Goal: Transaction & Acquisition: Purchase product/service

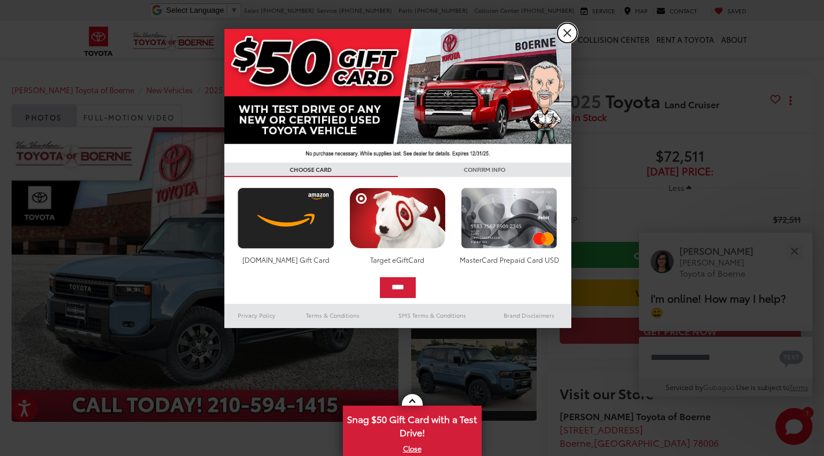
click at [565, 33] on link "X" at bounding box center [568, 33] width 20 height 20
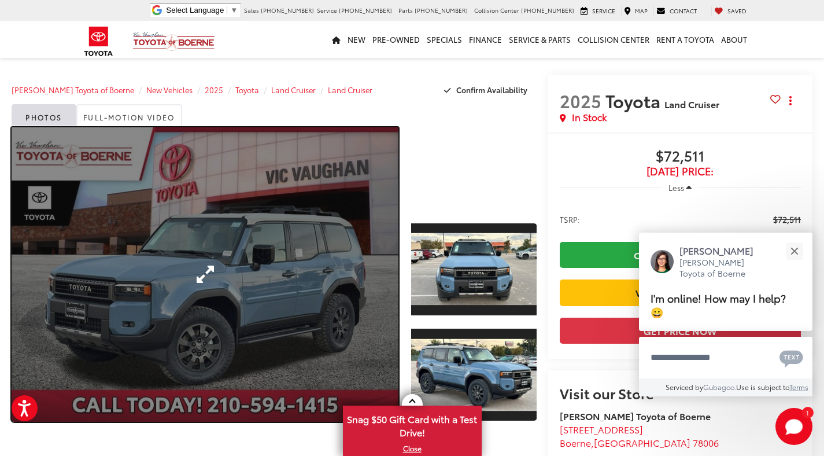
click at [208, 283] on link "Expand Photo 0" at bounding box center [205, 274] width 387 height 294
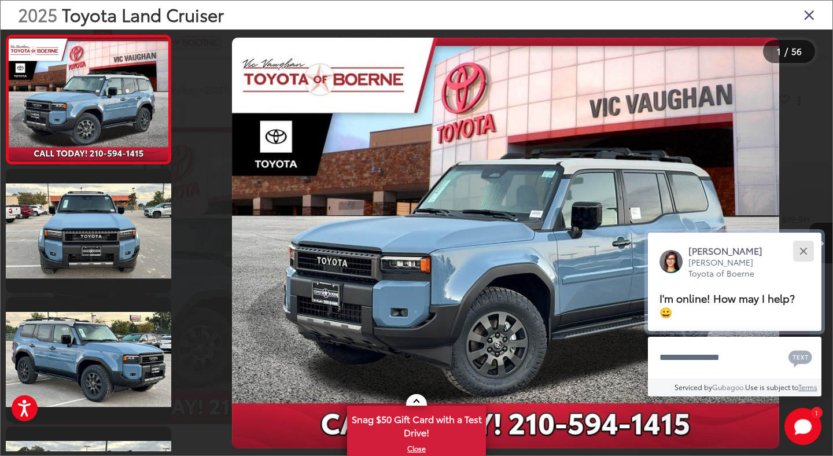
click at [806, 263] on button "Close" at bounding box center [803, 250] width 25 height 25
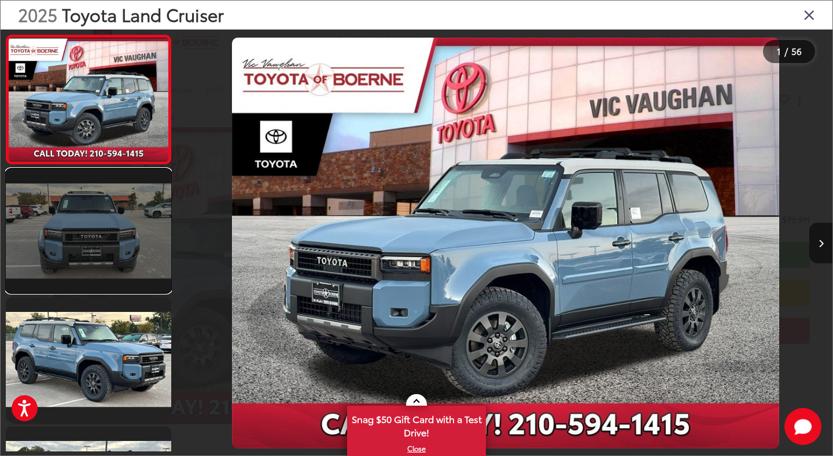
click at [21, 252] on link at bounding box center [88, 231] width 165 height 124
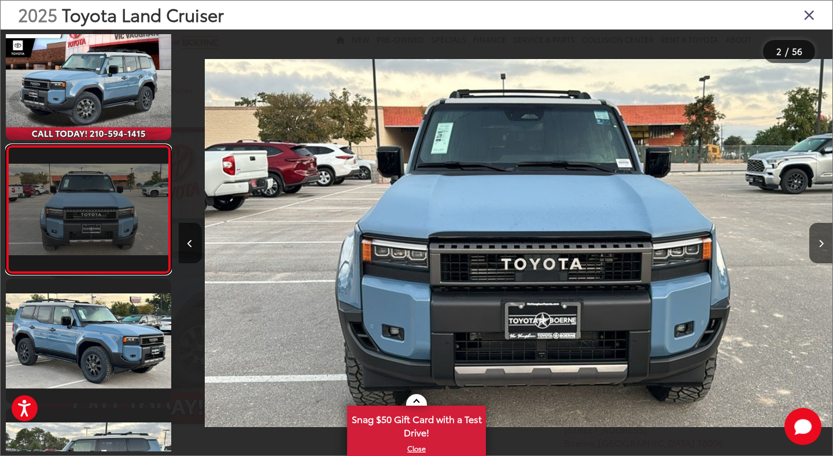
scroll to position [0, 654]
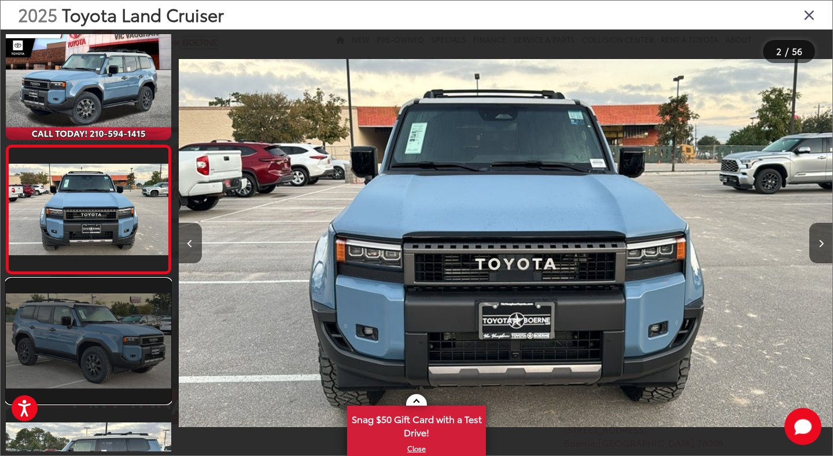
click at [60, 332] on link at bounding box center [88, 341] width 165 height 124
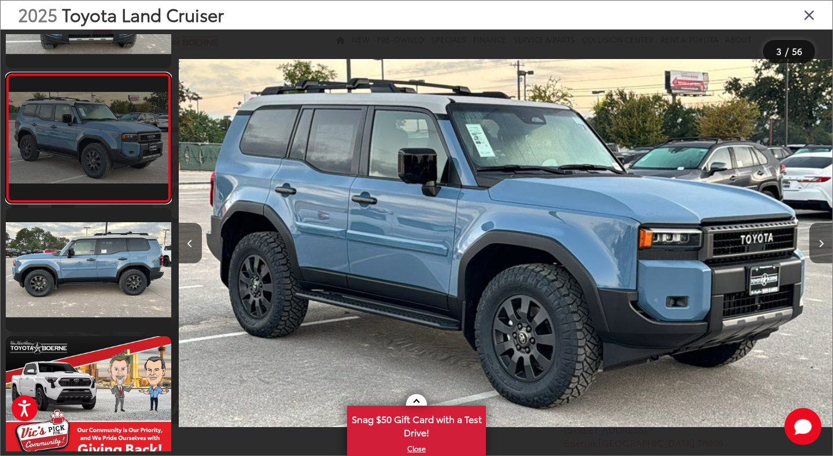
scroll to position [222, 0]
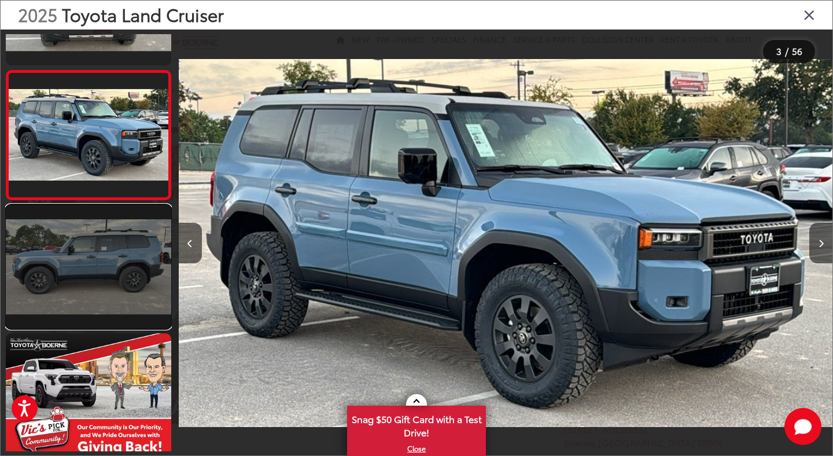
click at [73, 274] on link at bounding box center [88, 267] width 165 height 124
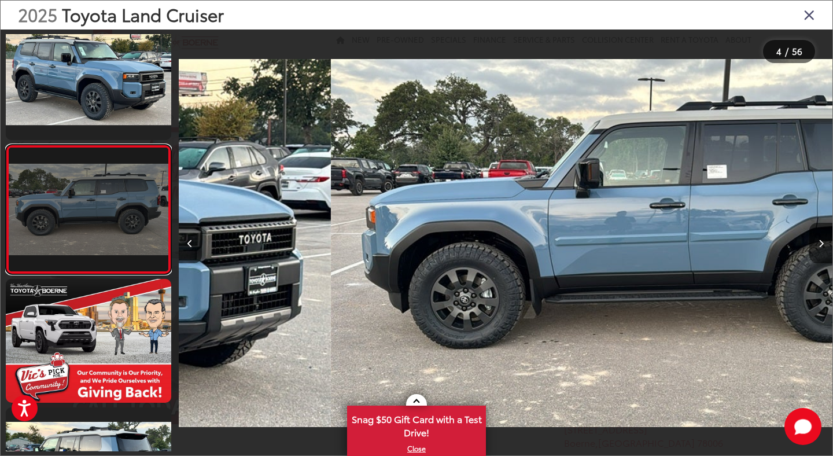
scroll to position [0, 1962]
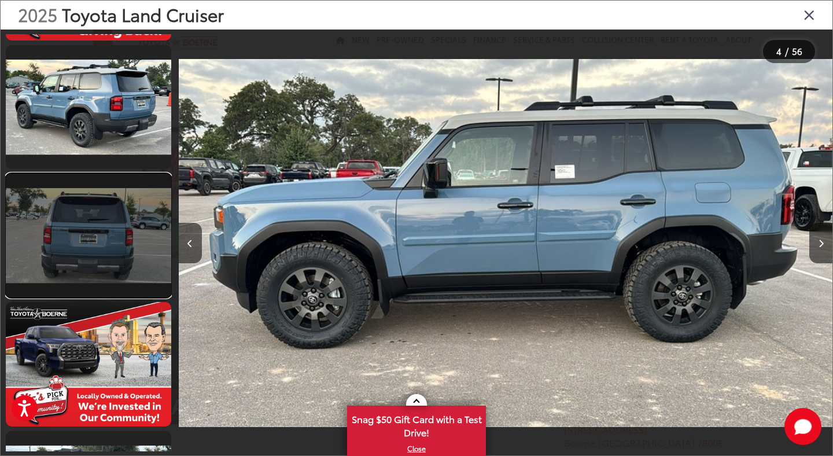
click at [76, 233] on link at bounding box center [88, 236] width 165 height 124
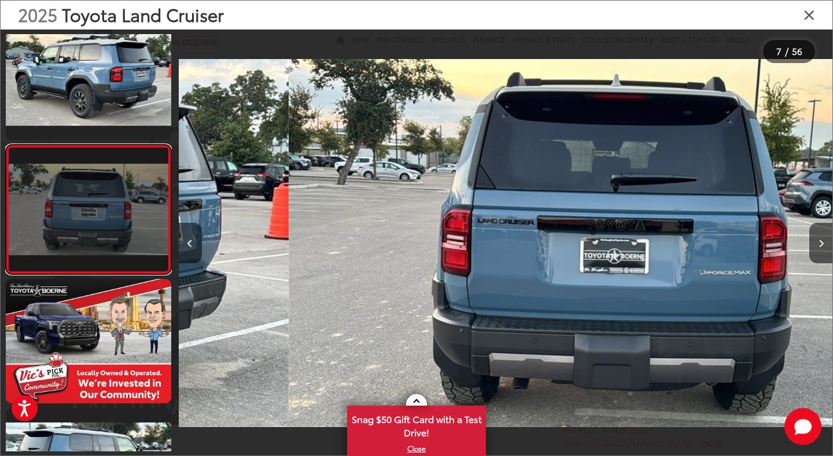
scroll to position [0, 3924]
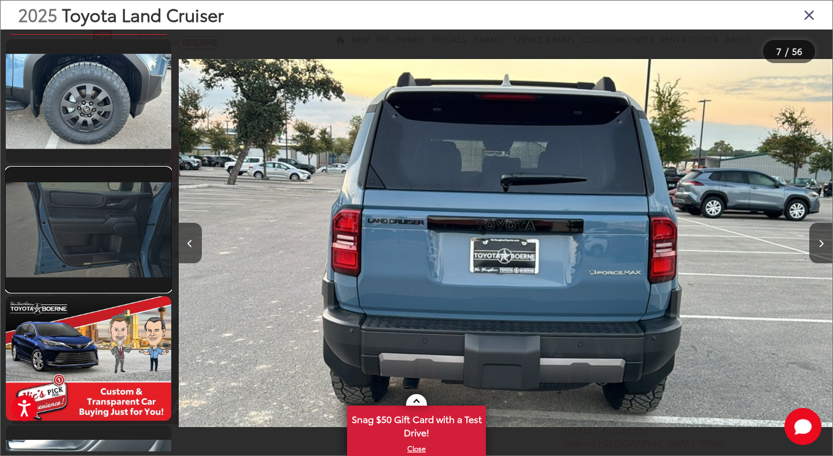
click at [78, 229] on link at bounding box center [88, 230] width 165 height 124
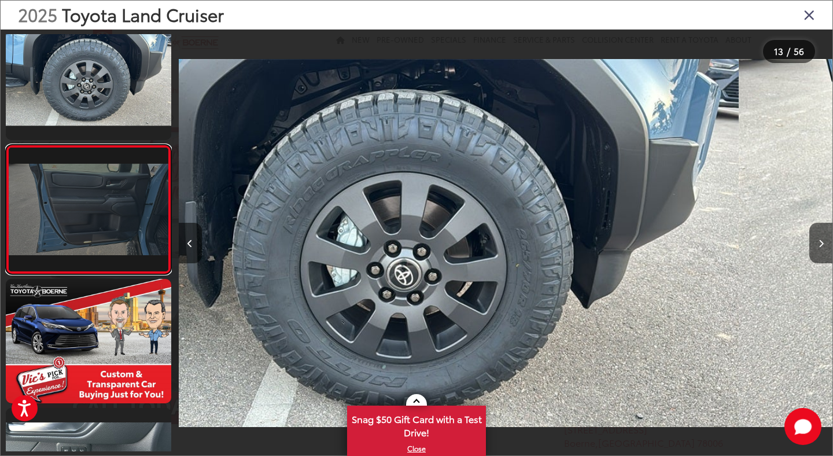
scroll to position [0, 7848]
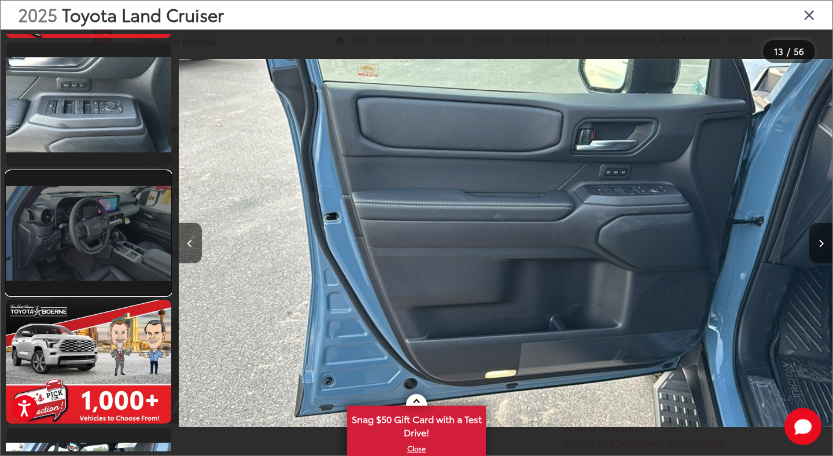
click at [84, 227] on link at bounding box center [88, 233] width 165 height 124
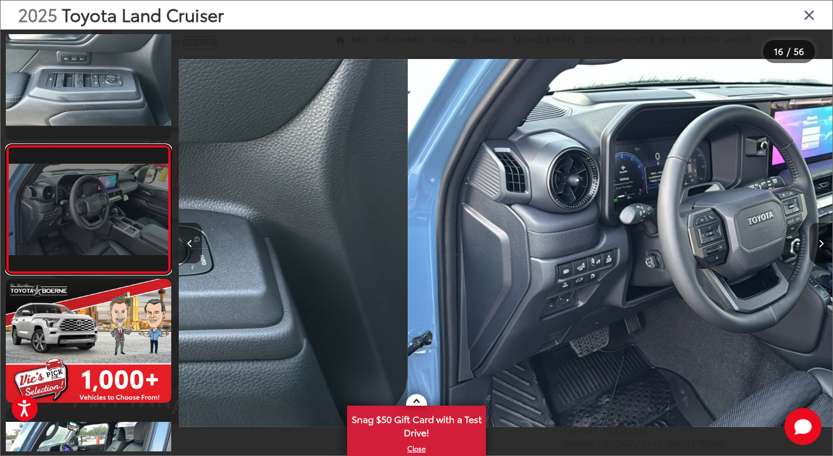
scroll to position [0, 9810]
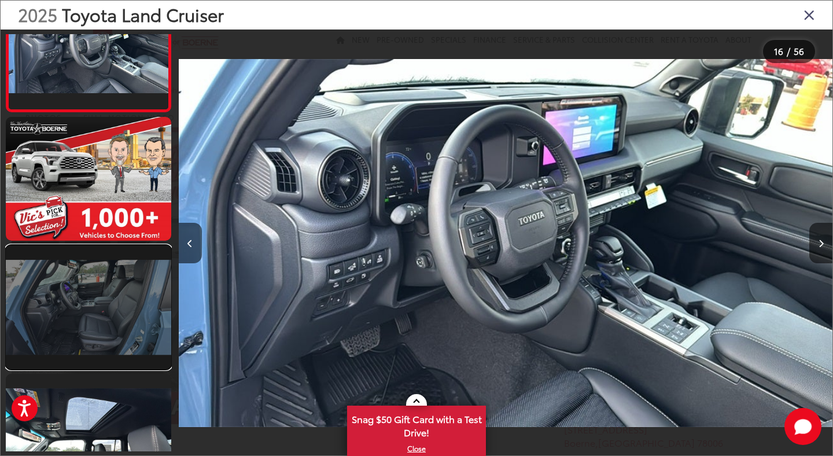
click at [90, 296] on link at bounding box center [88, 307] width 165 height 124
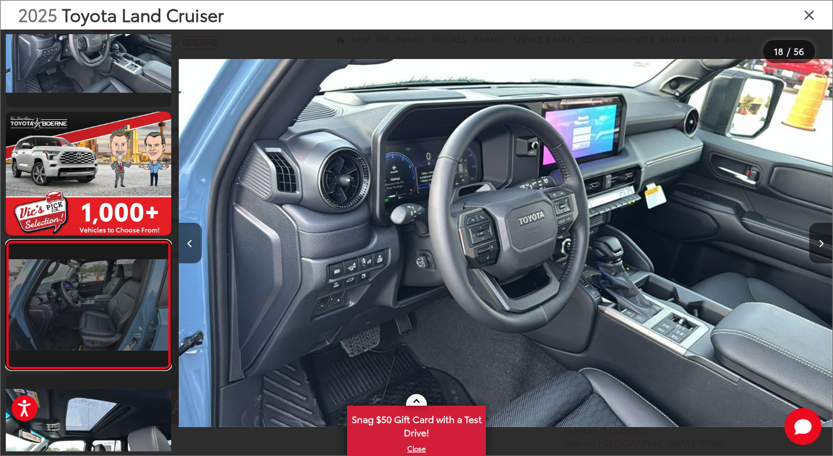
scroll to position [0, 0]
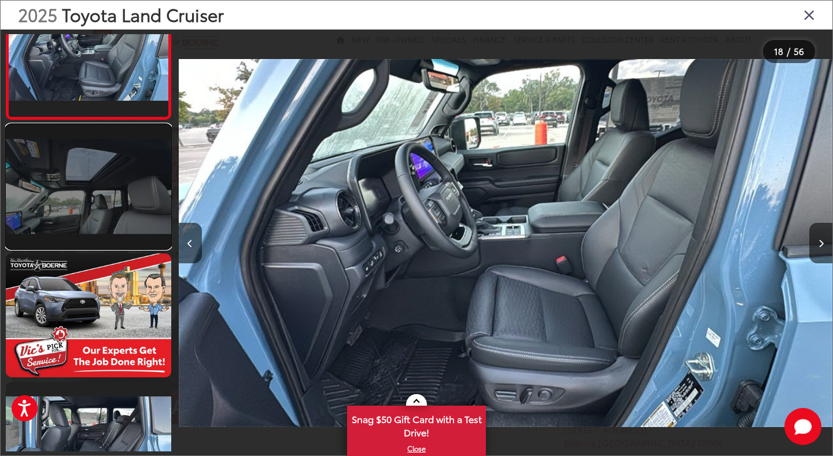
click at [107, 187] on link at bounding box center [88, 186] width 165 height 124
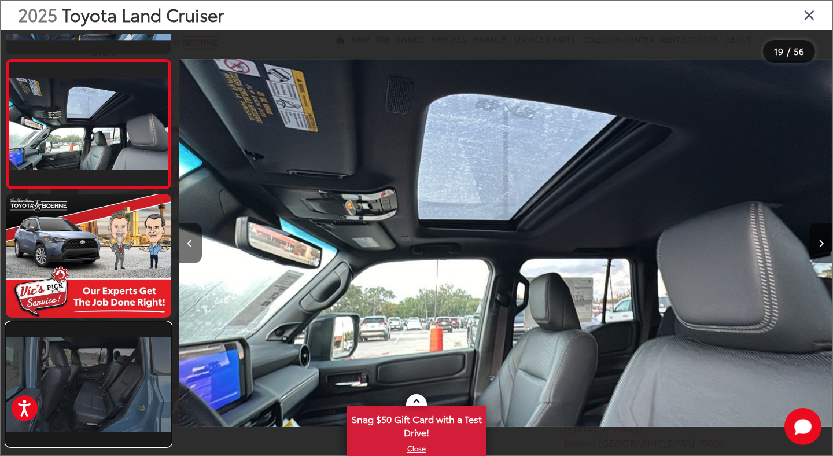
click at [100, 381] on link at bounding box center [88, 384] width 165 height 124
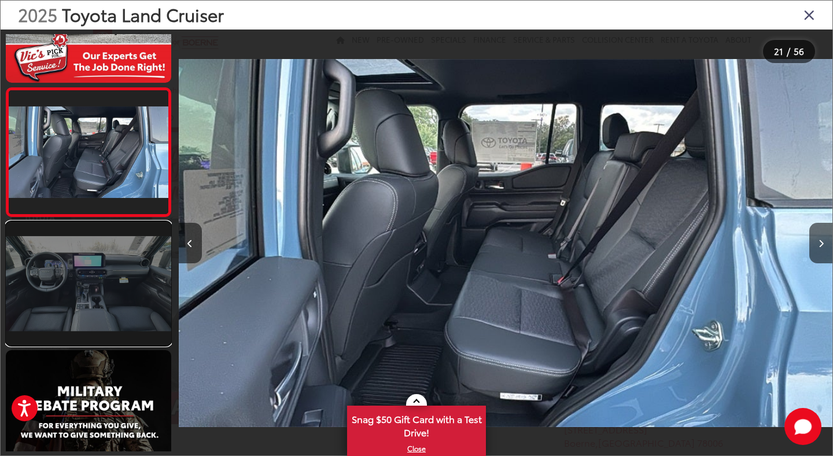
click at [95, 270] on link at bounding box center [88, 284] width 165 height 124
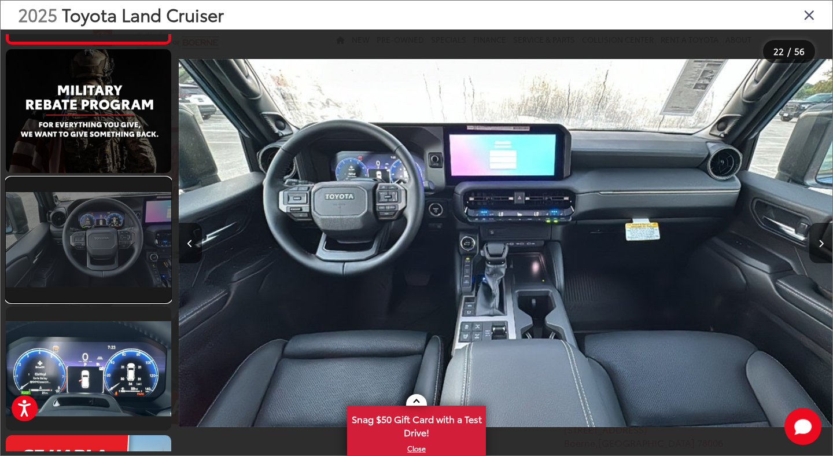
click at [99, 263] on link at bounding box center [88, 240] width 165 height 124
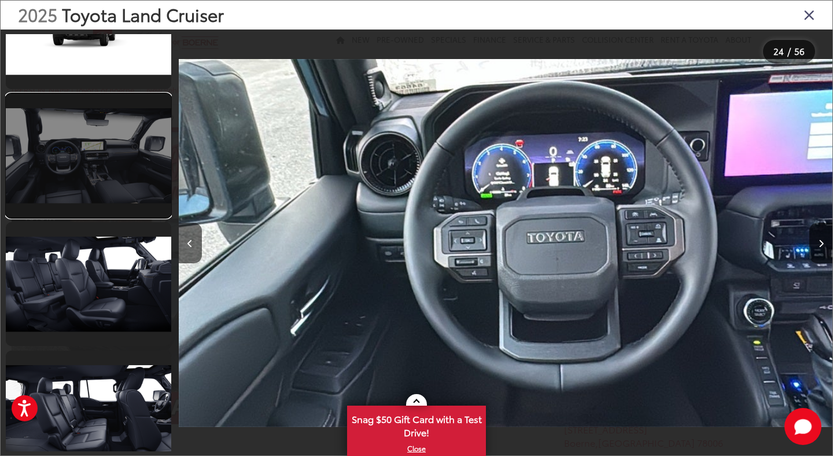
click at [128, 153] on link at bounding box center [88, 156] width 165 height 124
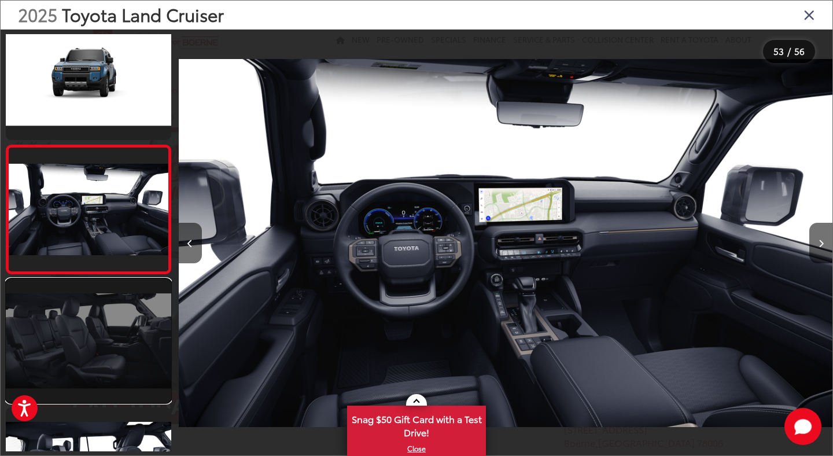
click at [64, 337] on link at bounding box center [88, 341] width 165 height 124
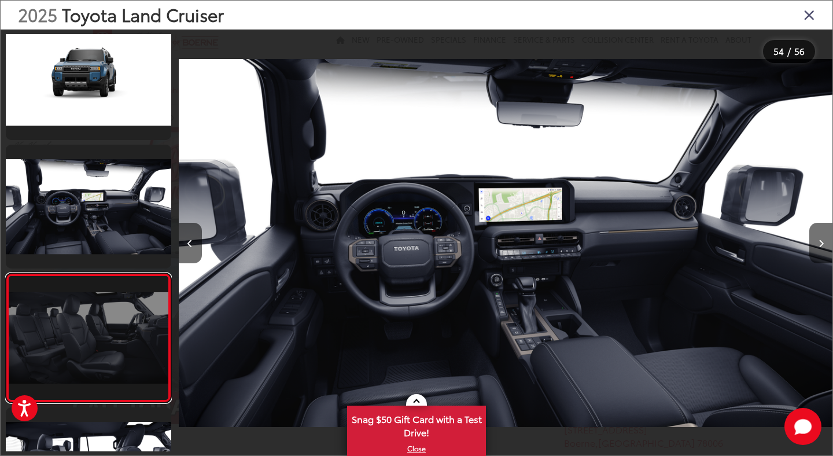
scroll to position [0, 34230]
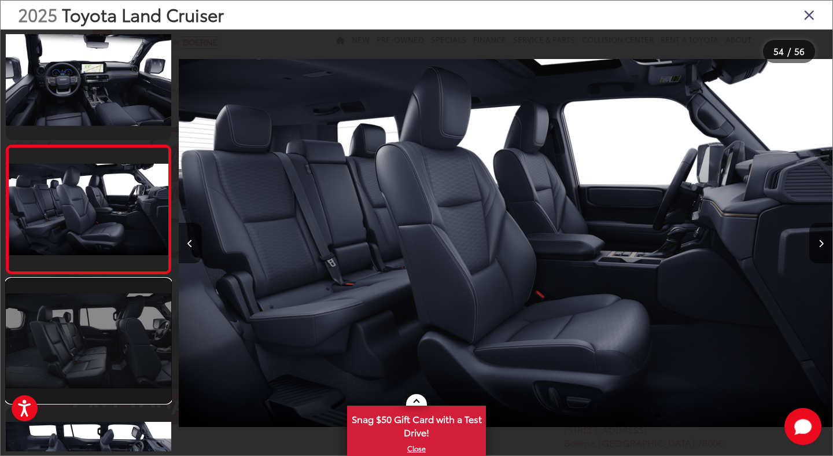
click at [94, 362] on link at bounding box center [88, 341] width 165 height 124
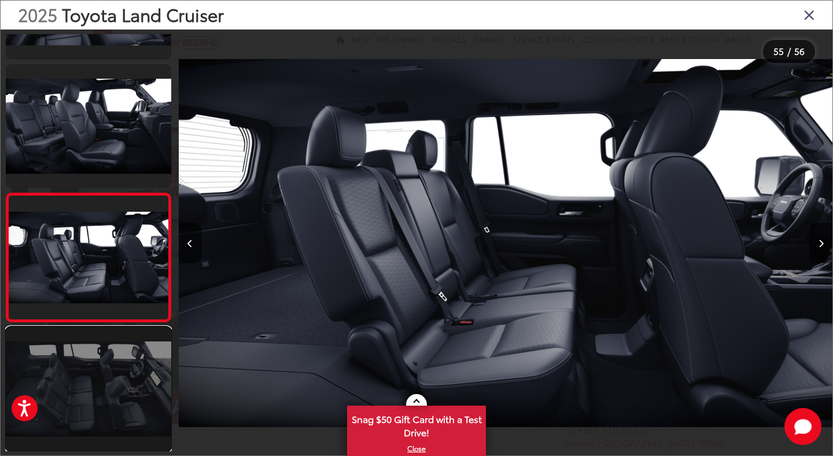
click at [89, 397] on link at bounding box center [88, 389] width 165 height 124
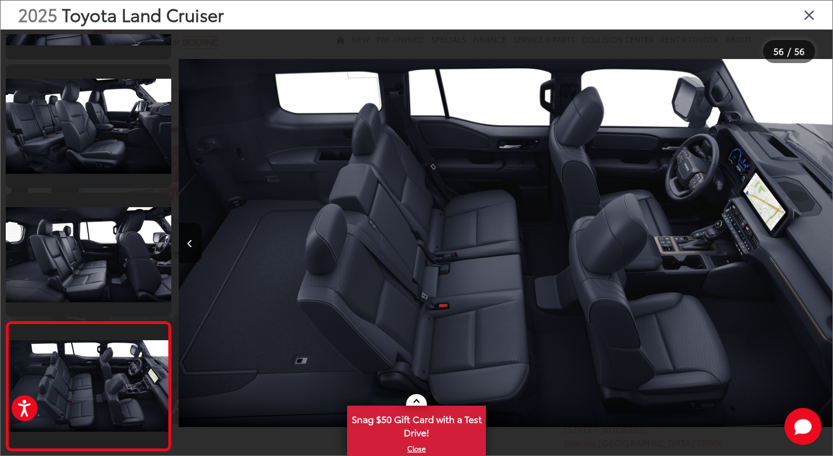
click at [810, 16] on icon "Close gallery" at bounding box center [810, 14] width 12 height 15
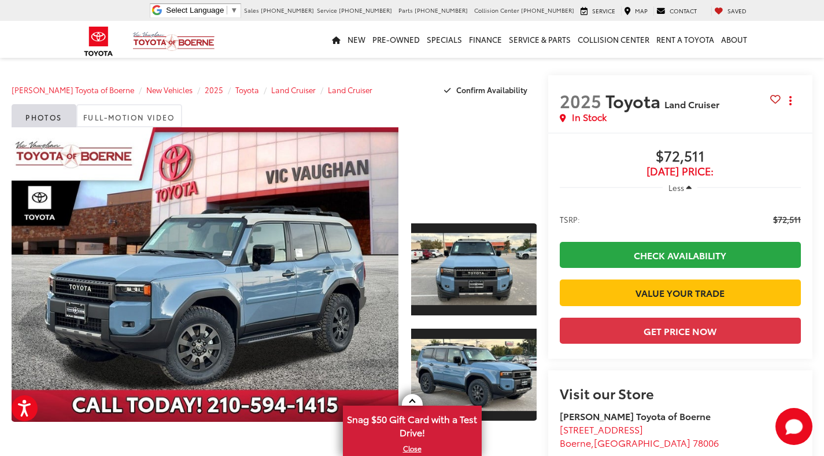
click at [560, 312] on capital-one-entry-button at bounding box center [560, 312] width 0 height 0
